Goal: Information Seeking & Learning: Learn about a topic

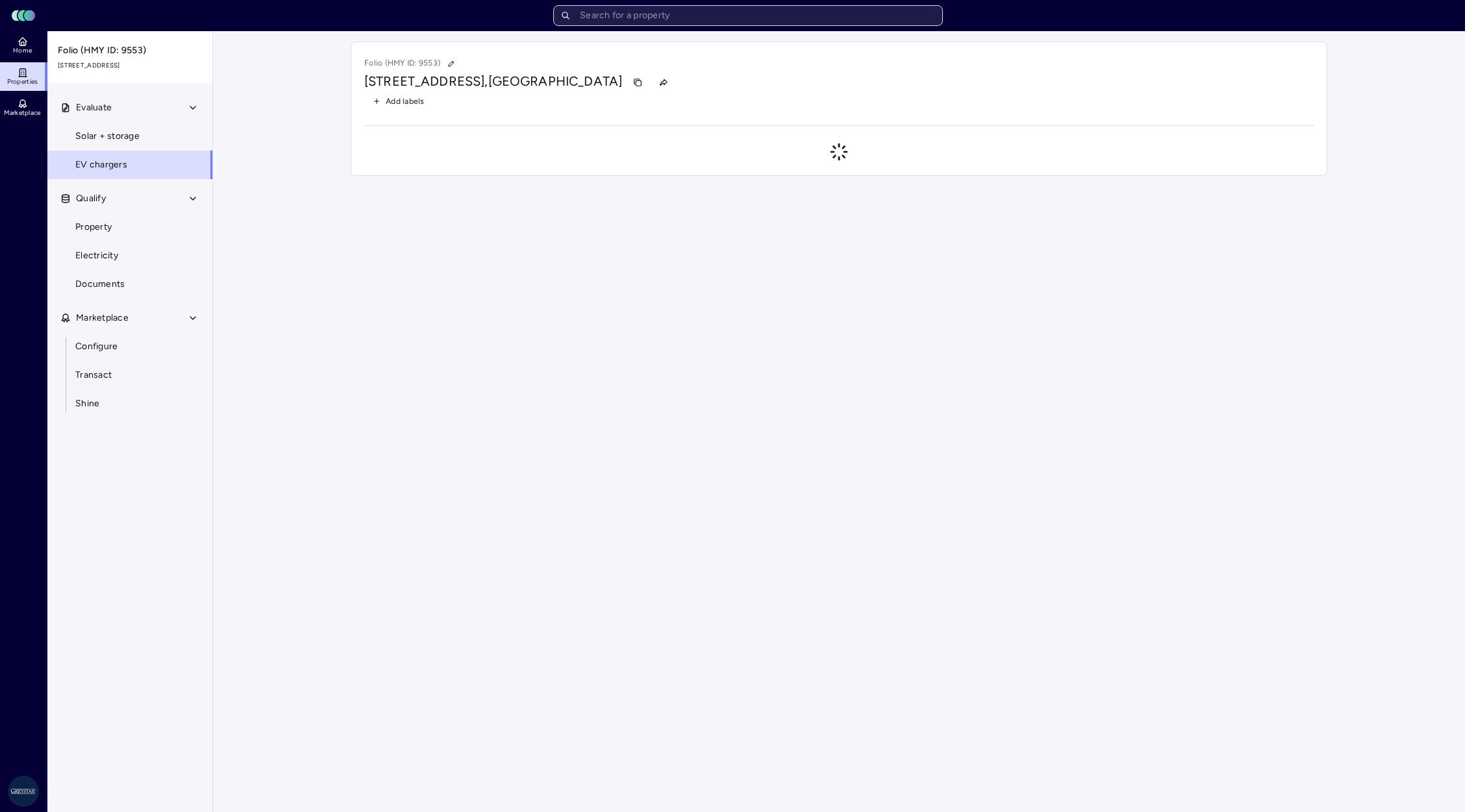
click at [676, 19] on input "text" at bounding box center [748, 15] width 390 height 21
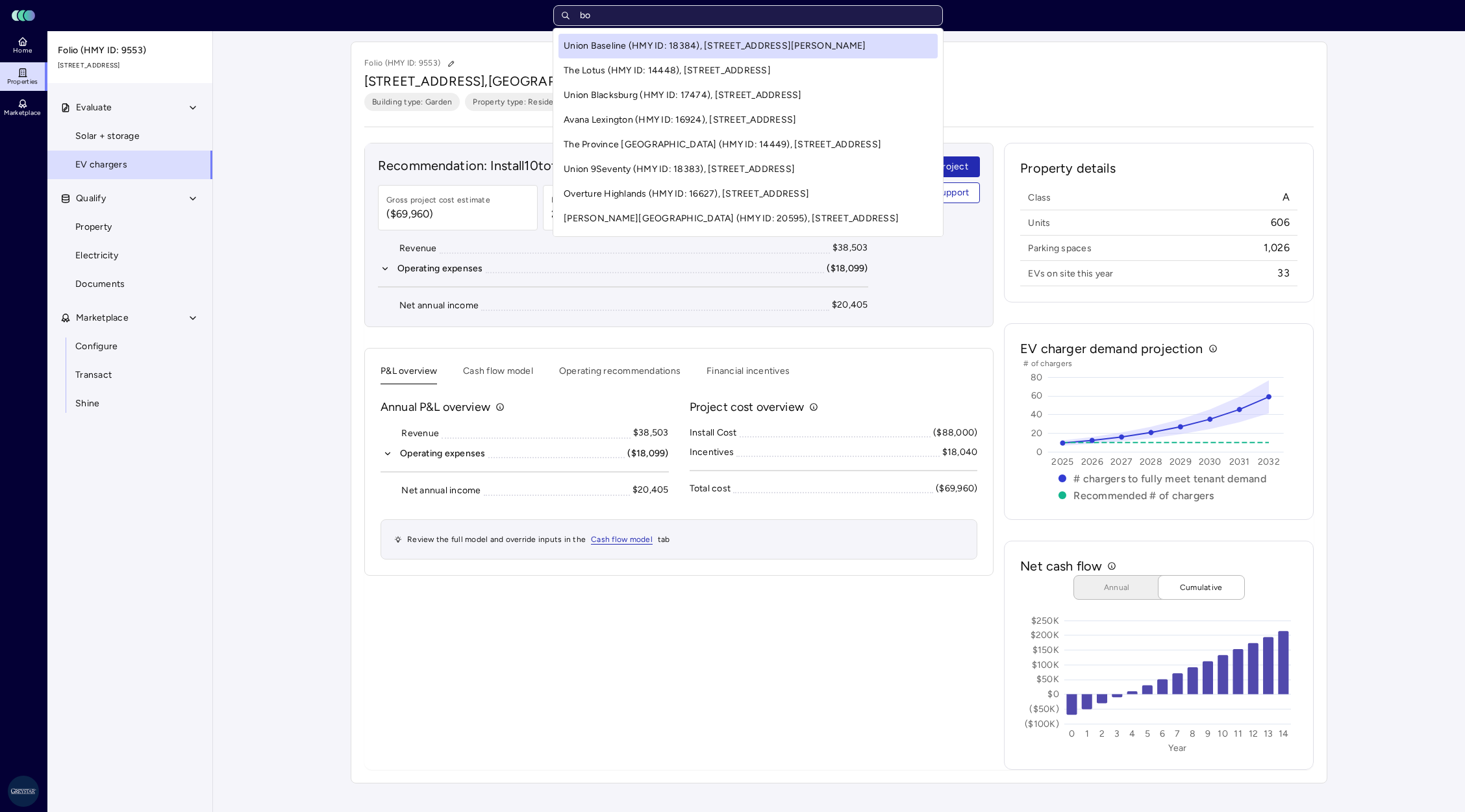
type input "b"
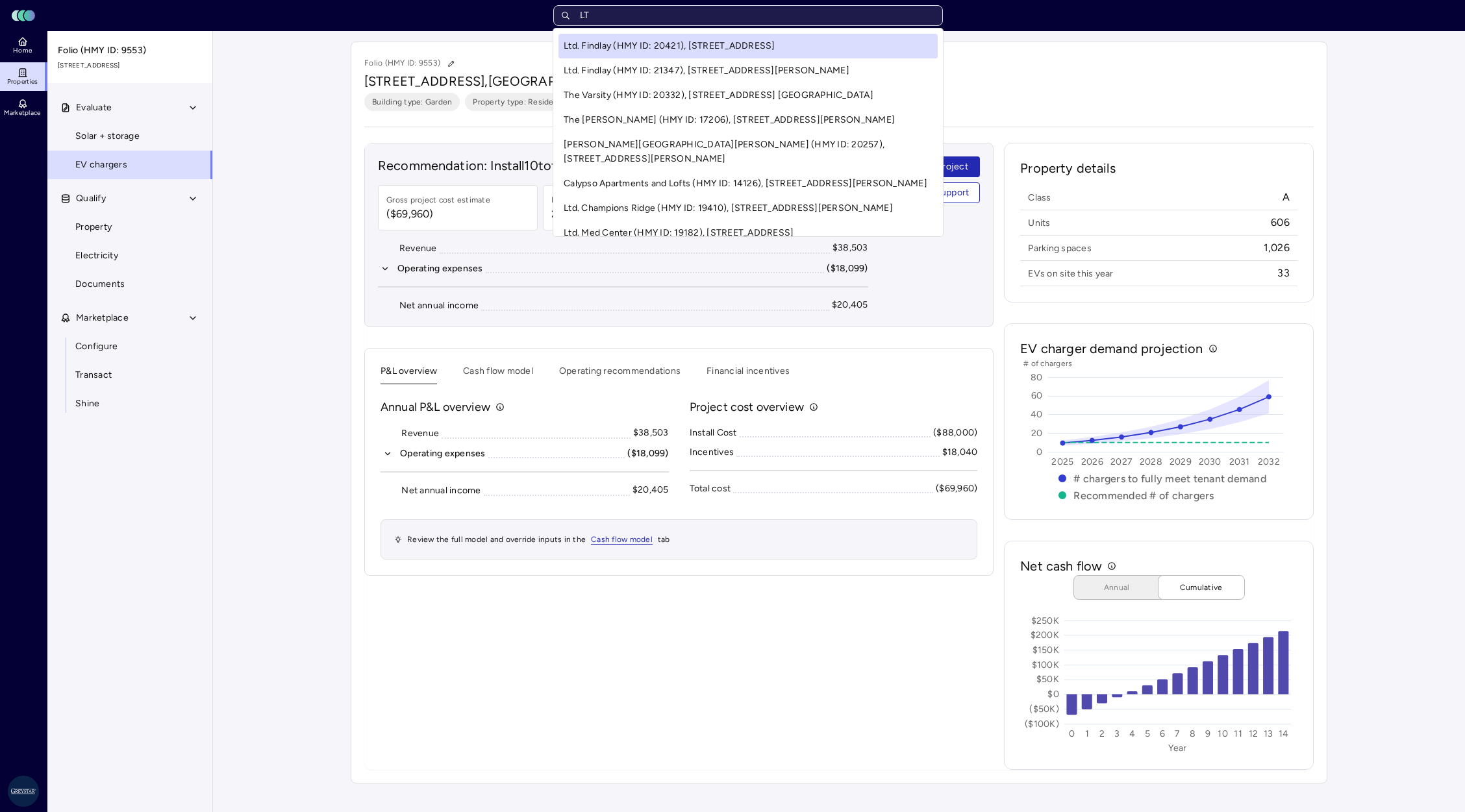
type input "LTD"
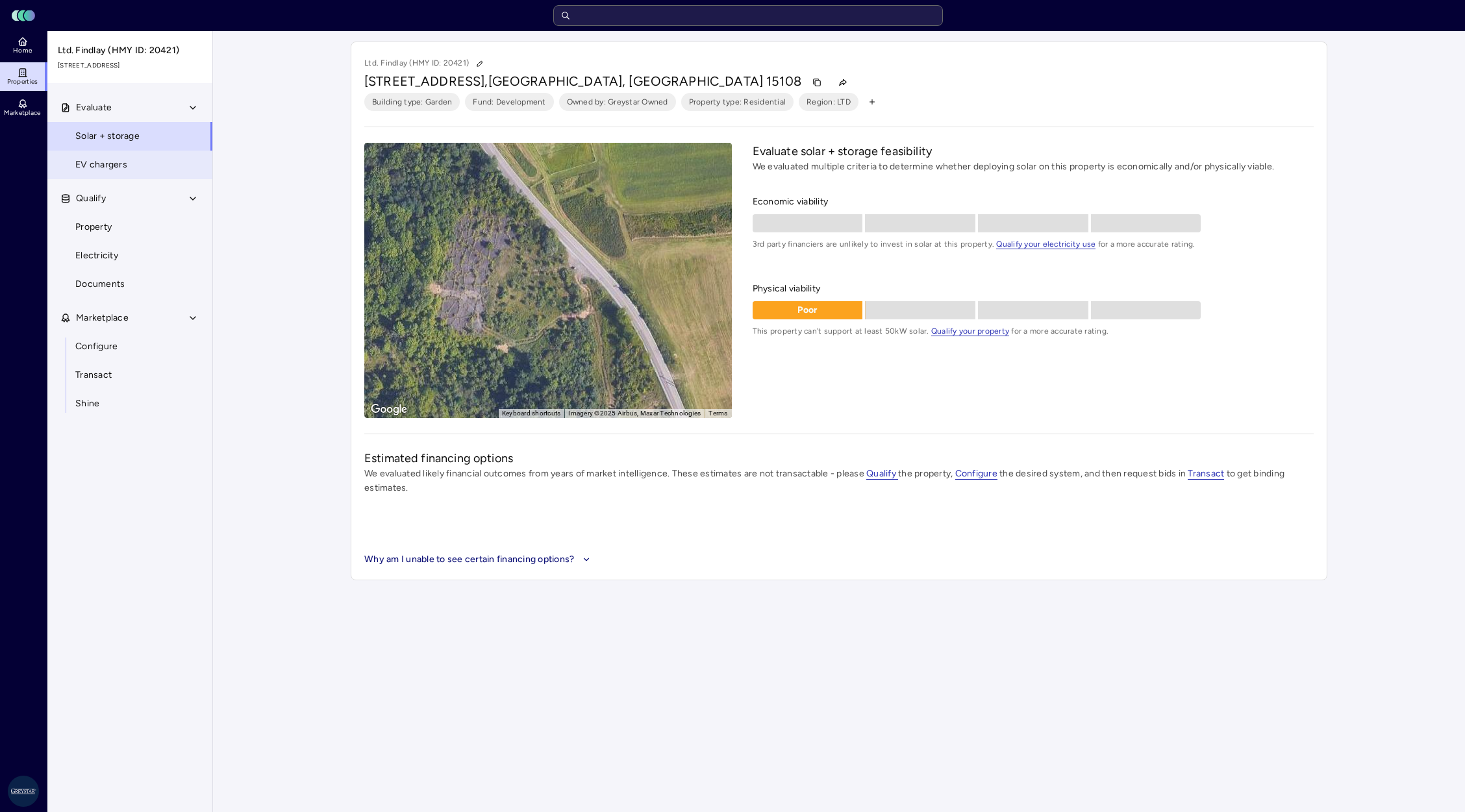
click at [152, 168] on link "EV chargers" at bounding box center [129, 164] width 166 height 28
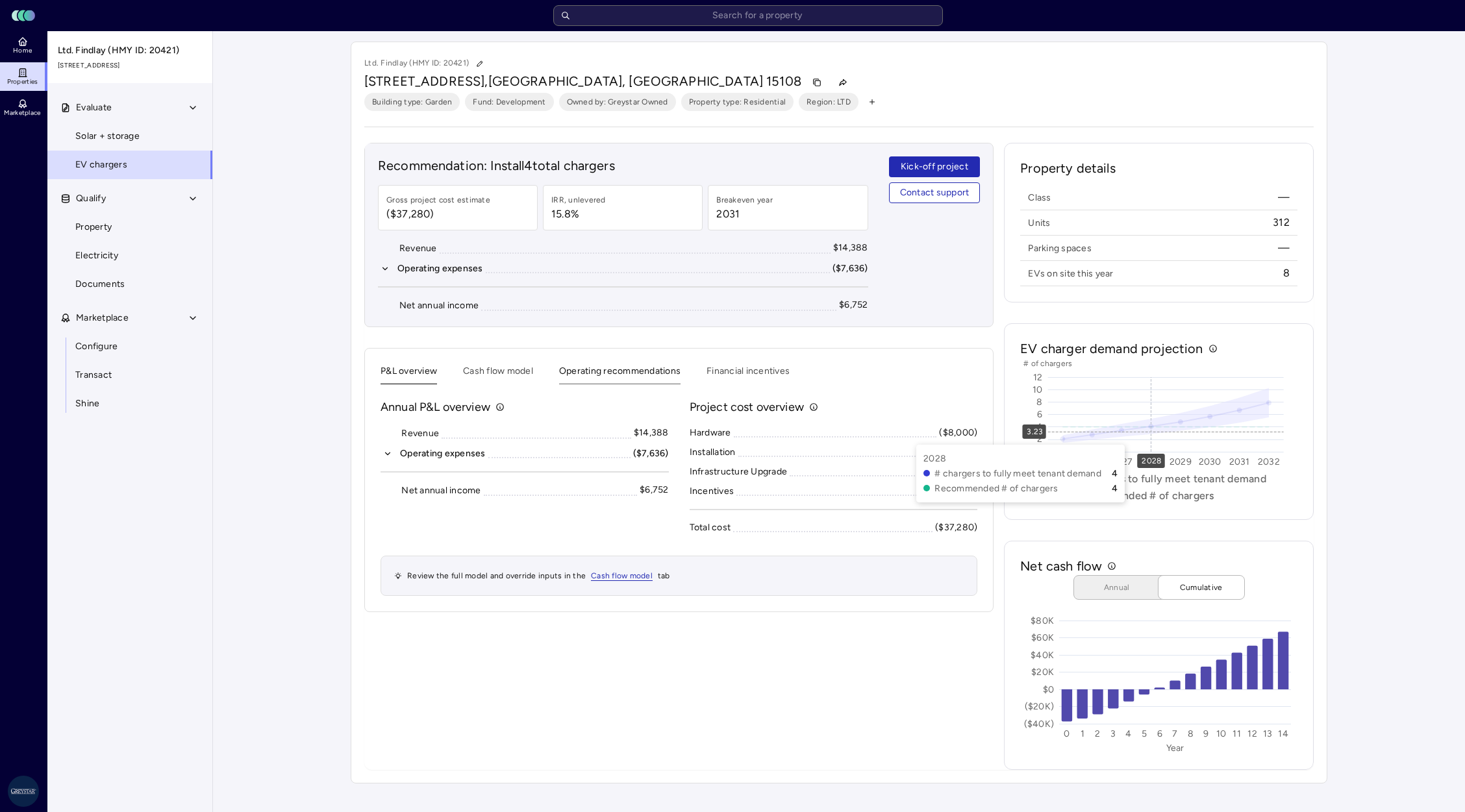
click at [606, 378] on button "Operating recommendations" at bounding box center [619, 374] width 121 height 20
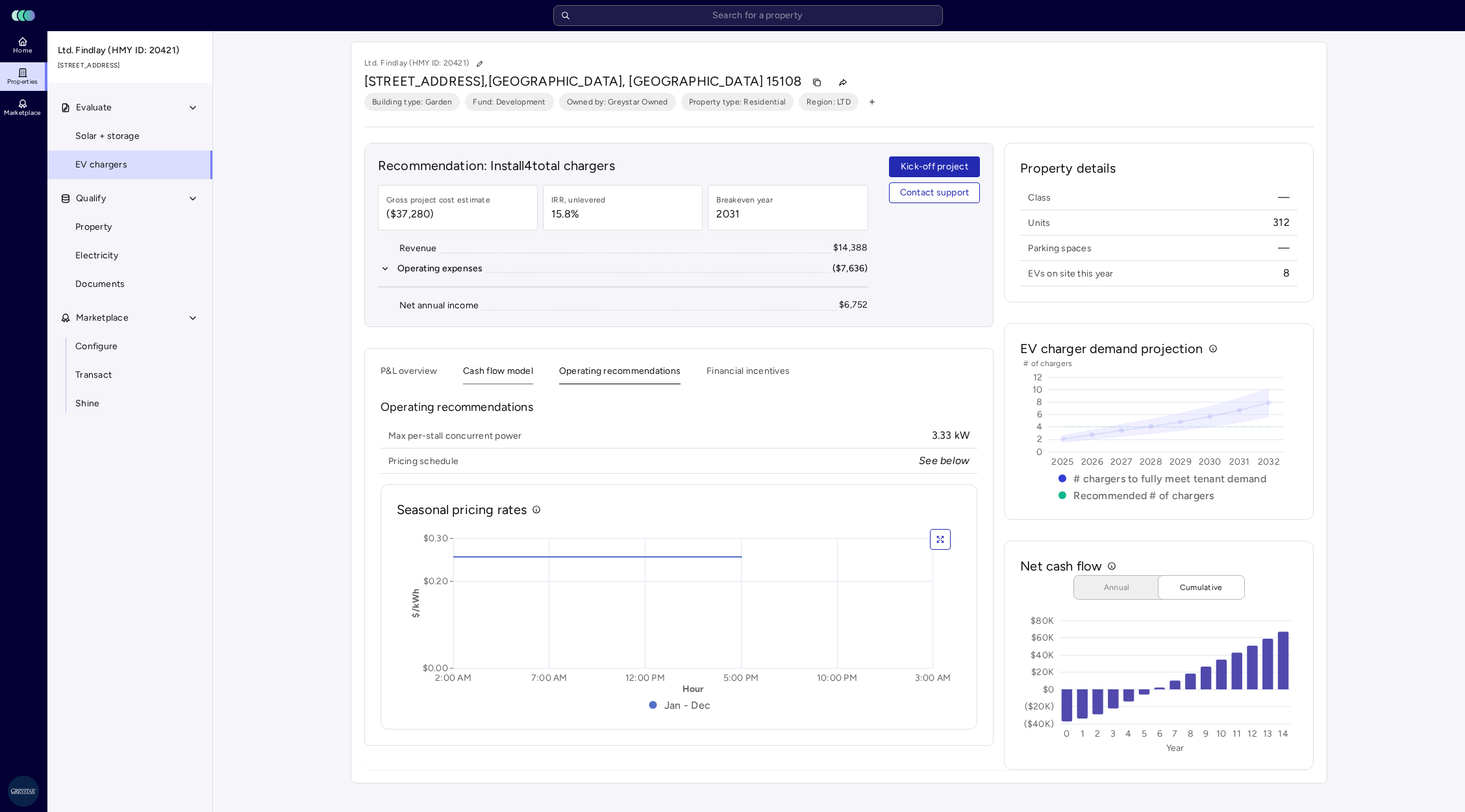
click at [491, 370] on button "Cash flow model" at bounding box center [498, 374] width 70 height 20
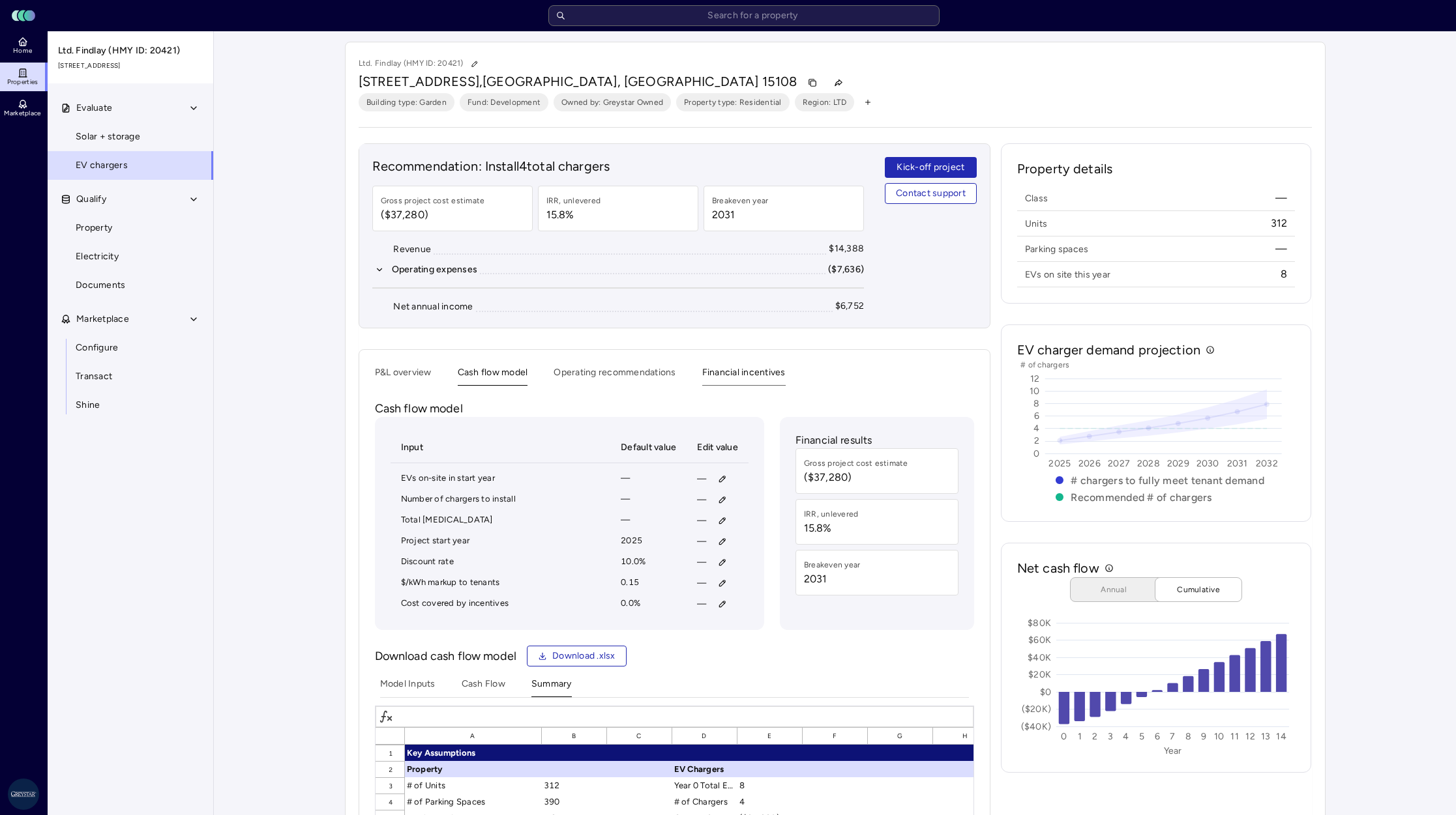
click at [741, 372] on button "Financial incentives" at bounding box center [744, 376] width 83 height 20
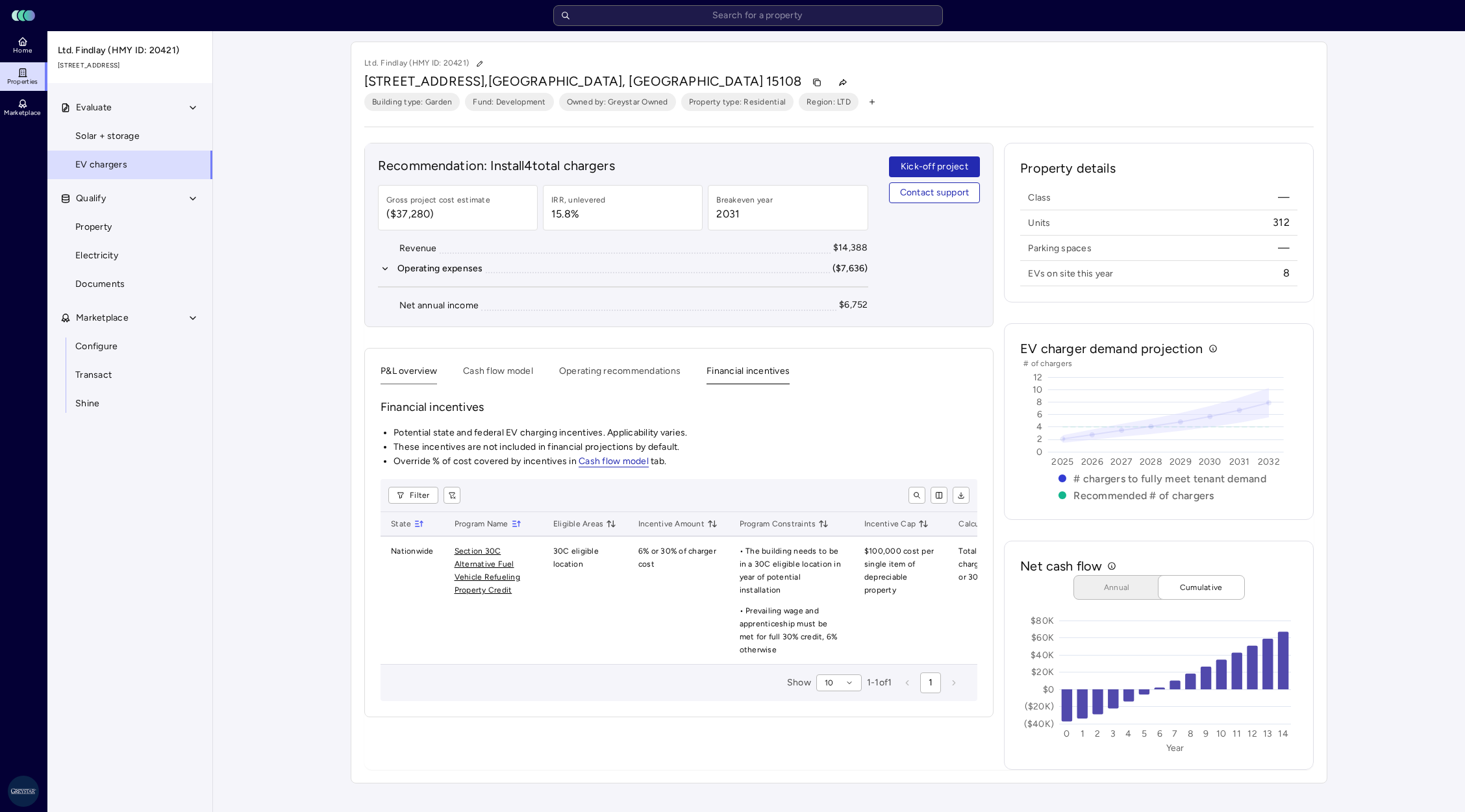
click at [406, 366] on button "P&L overview" at bounding box center [409, 374] width 57 height 20
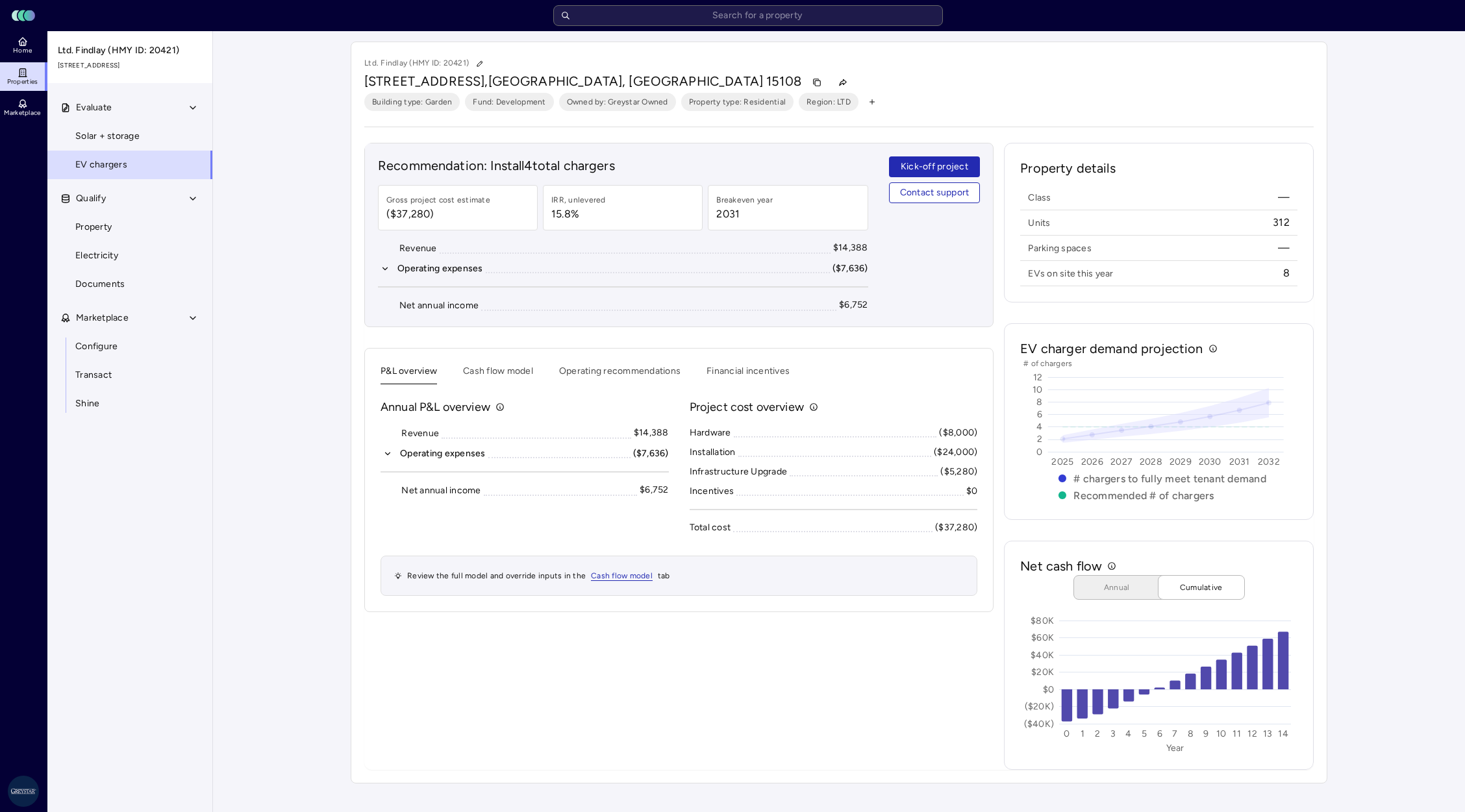
click at [391, 454] on icon "button" at bounding box center [388, 454] width 9 height 9
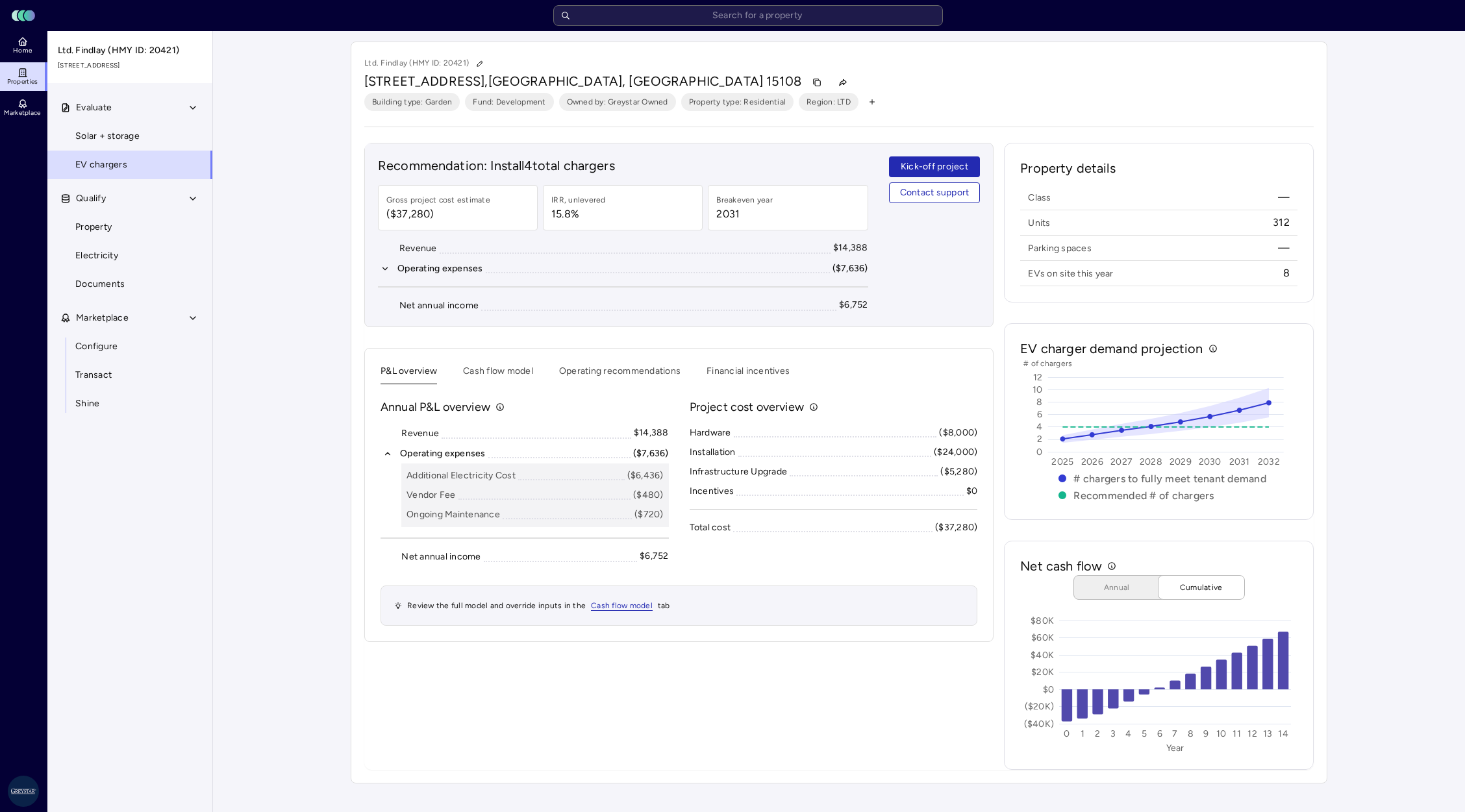
click at [393, 256] on div "Revenue $14,388" at bounding box center [623, 248] width 490 height 15
click at [385, 265] on icon "button" at bounding box center [385, 269] width 9 height 9
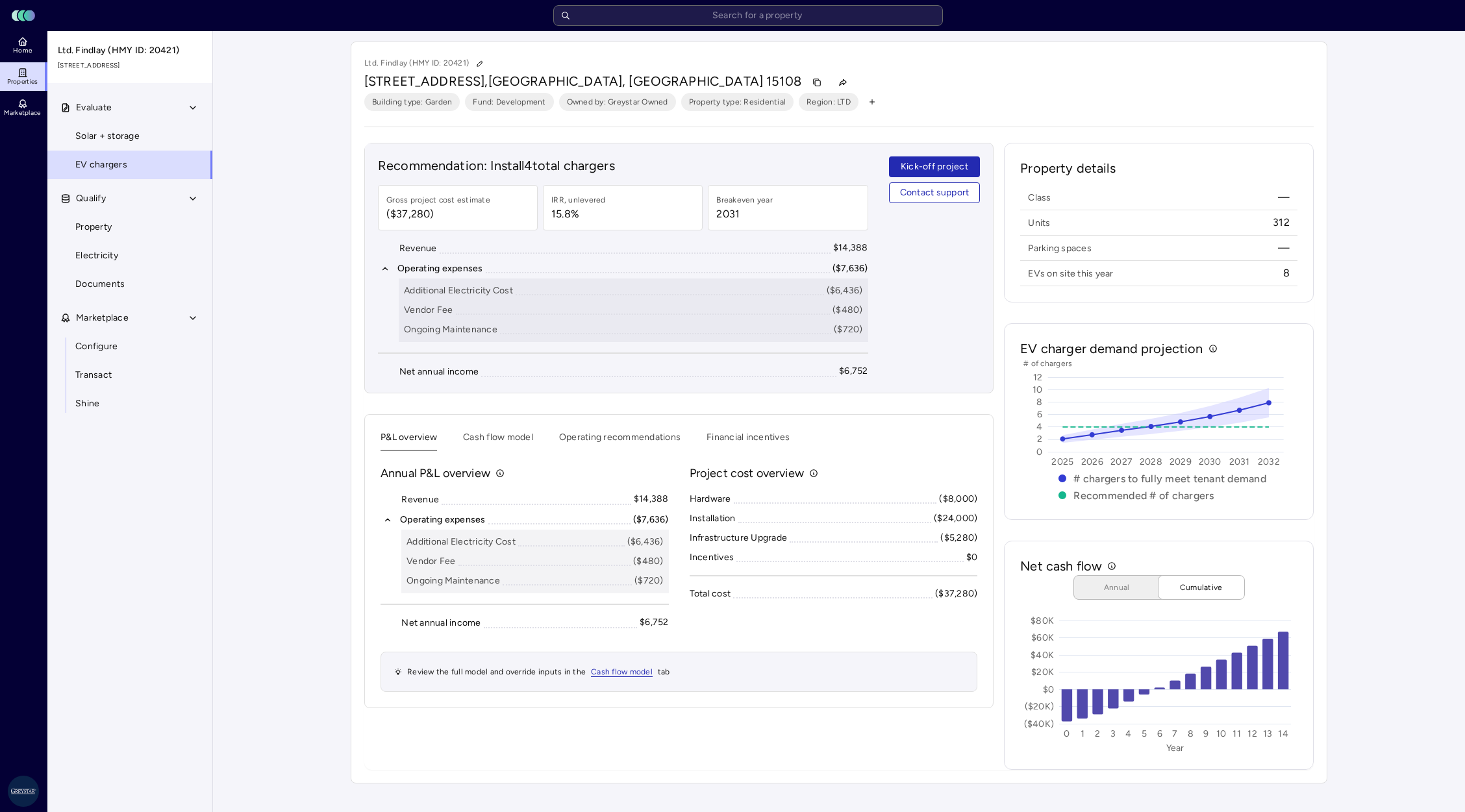
click at [641, 27] on header "Toggle Sidebar Lumen Energy Logo" at bounding box center [732, 15] width 1465 height 31
click at [650, 23] on input "text" at bounding box center [748, 15] width 390 height 21
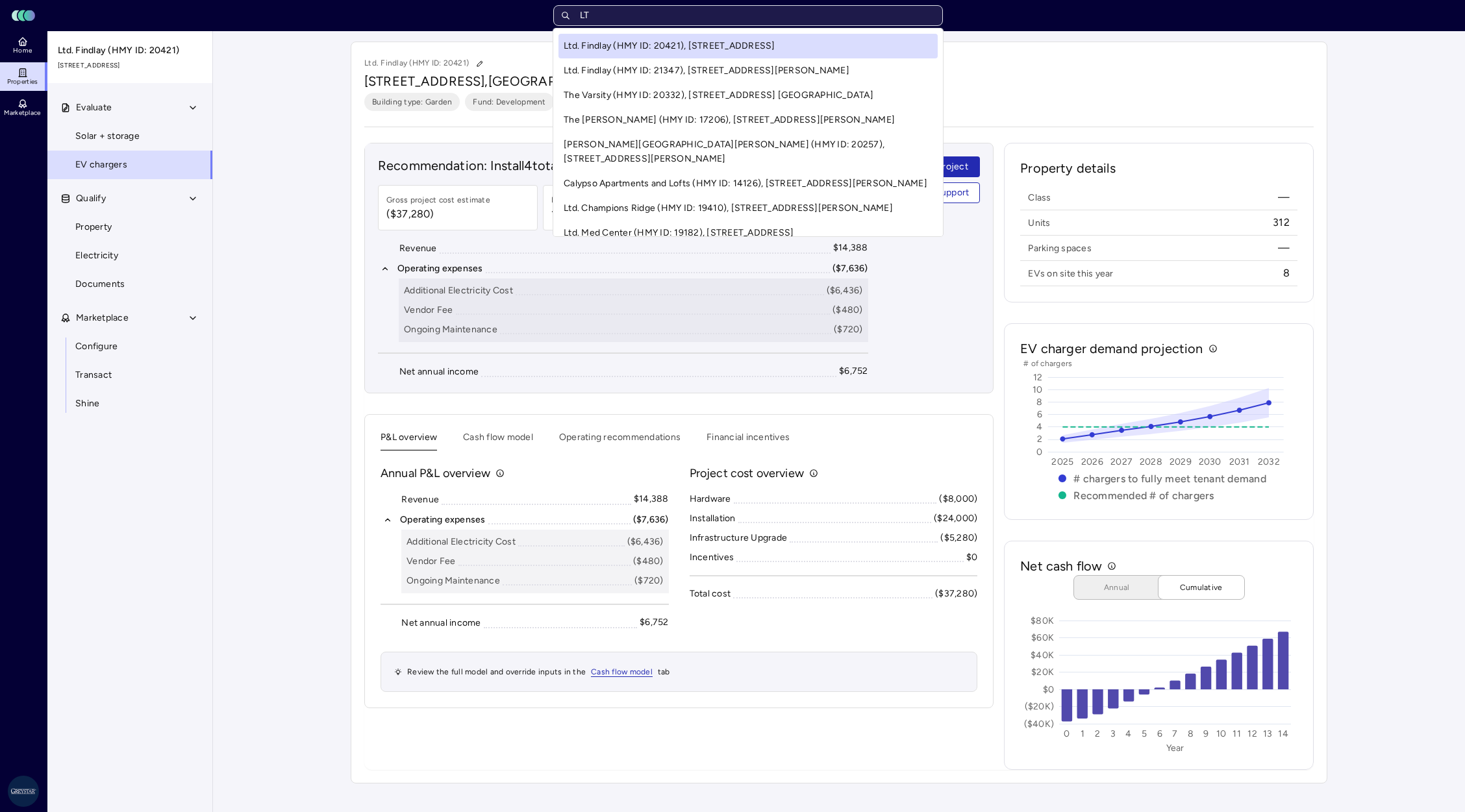
type input "LTD"
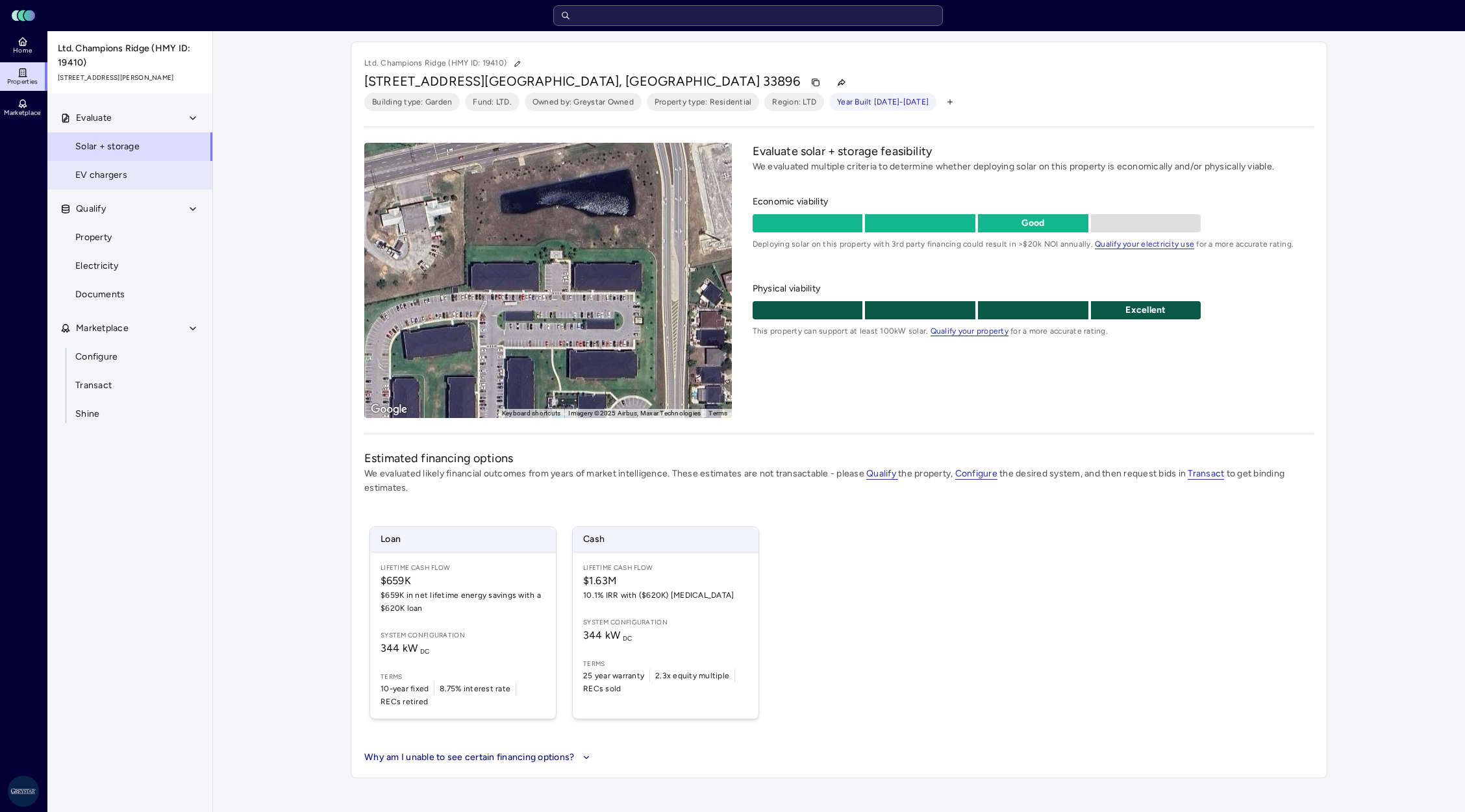
click at [125, 176] on span "EV chargers" at bounding box center [101, 175] width 52 height 15
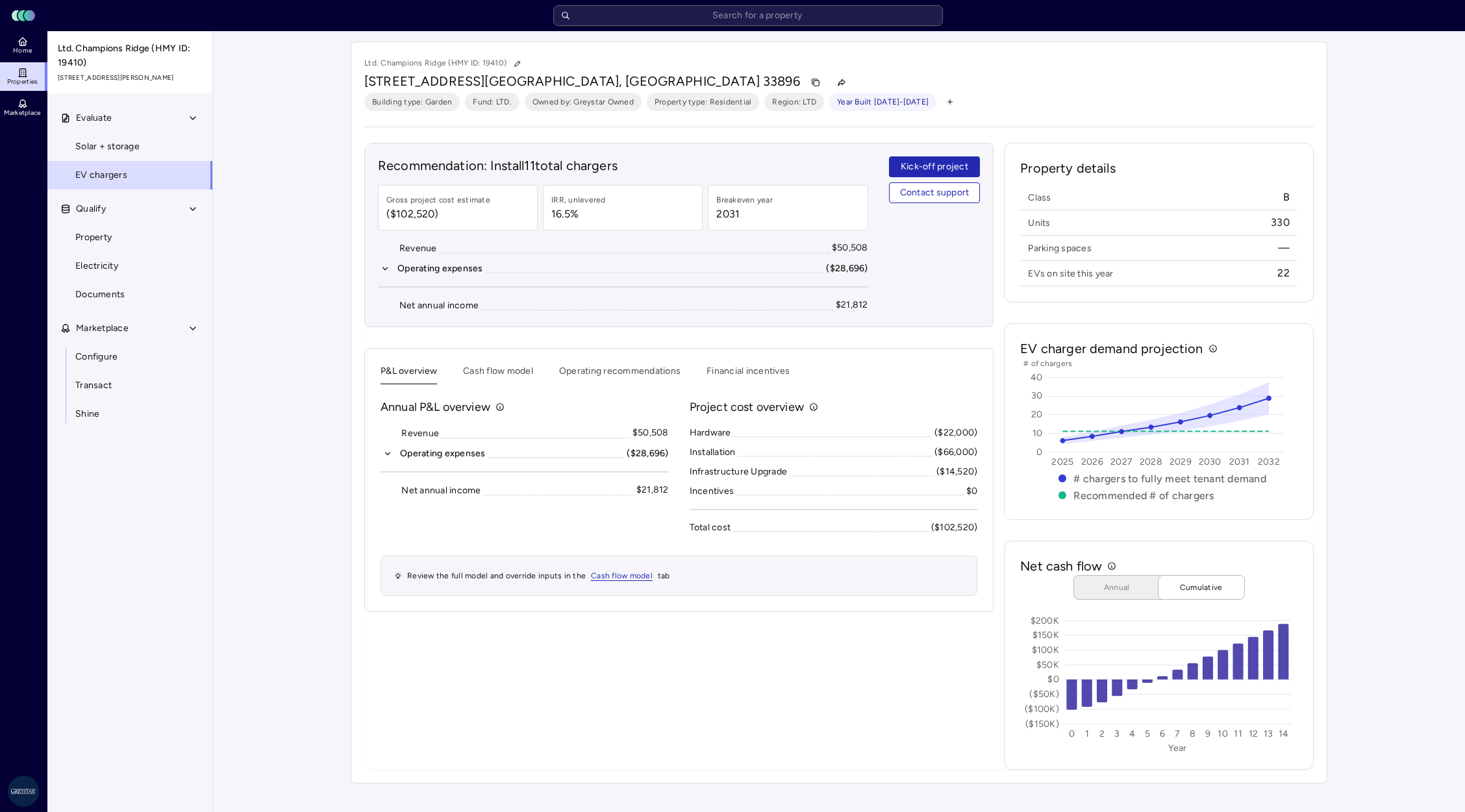
click at [386, 452] on icon "button" at bounding box center [388, 454] width 9 height 9
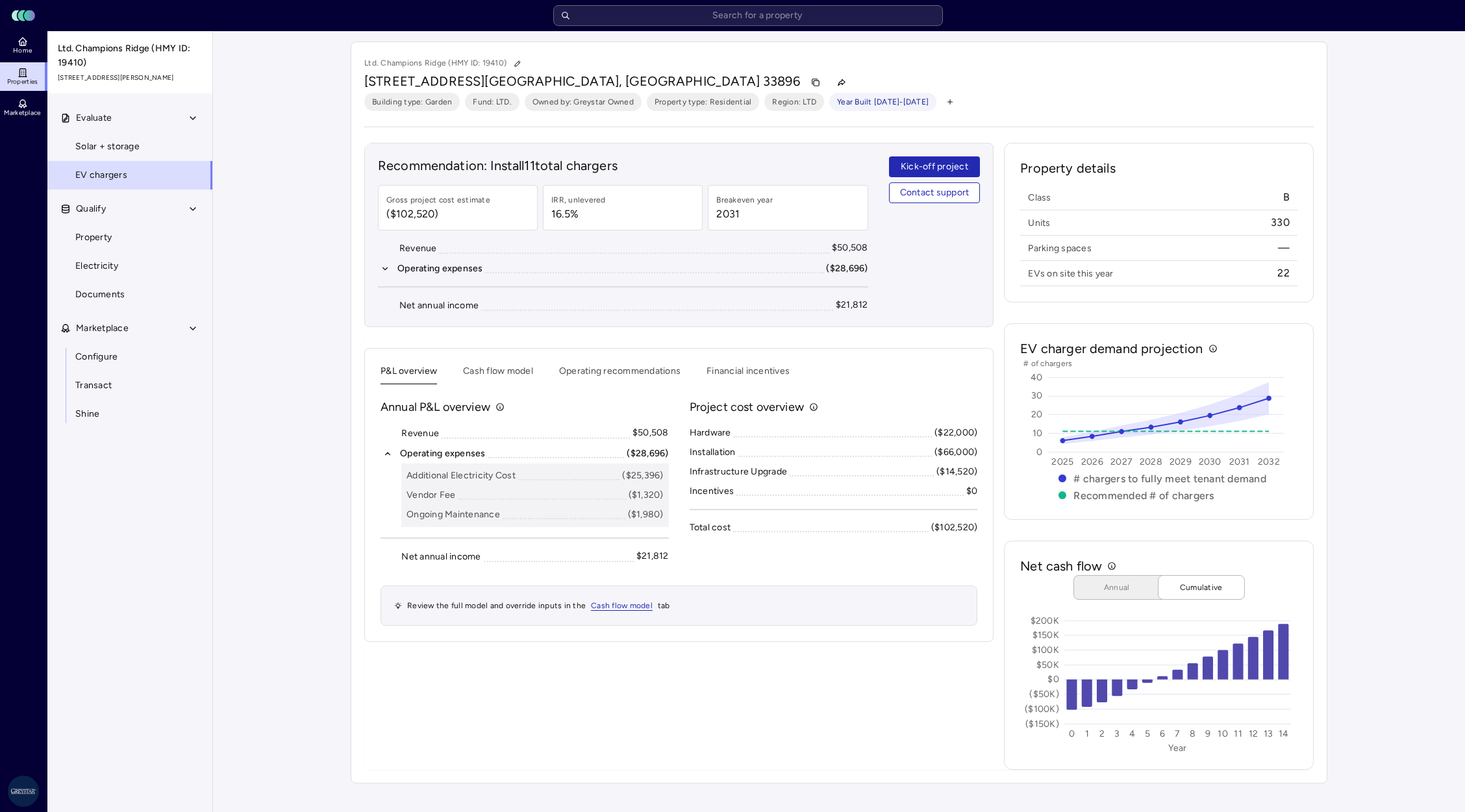
click at [1390, 579] on div "Your estimates have been updated Ltd. Champions Ridge (HMY ID: 19410) [STREET_A…" at bounding box center [839, 413] width 1252 height 763
